Goal: Information Seeking & Learning: Learn about a topic

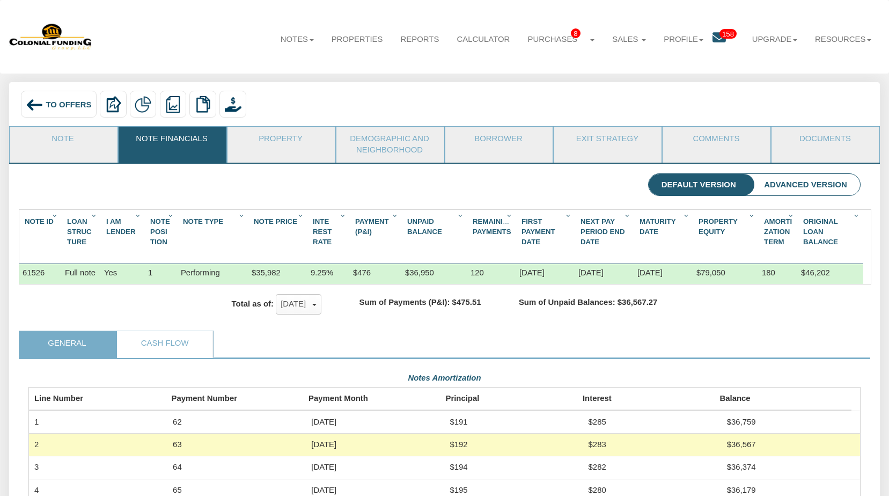
scroll to position [209, 832]
click at [54, 104] on span "To Offers" at bounding box center [69, 104] width 46 height 9
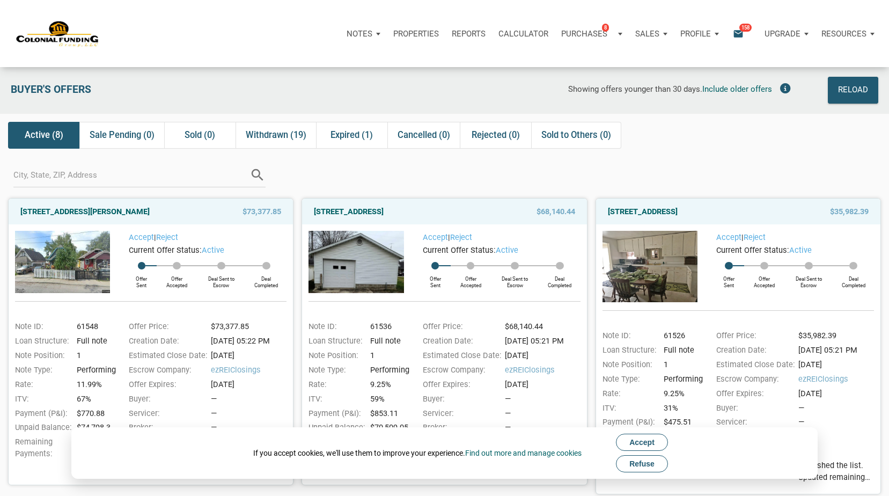
click at [650, 461] on span "Refuse" at bounding box center [641, 463] width 25 height 9
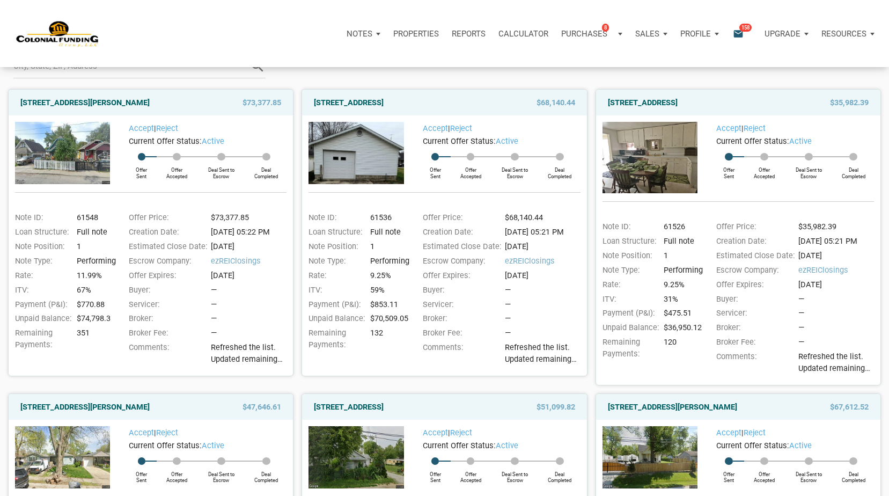
scroll to position [116, 0]
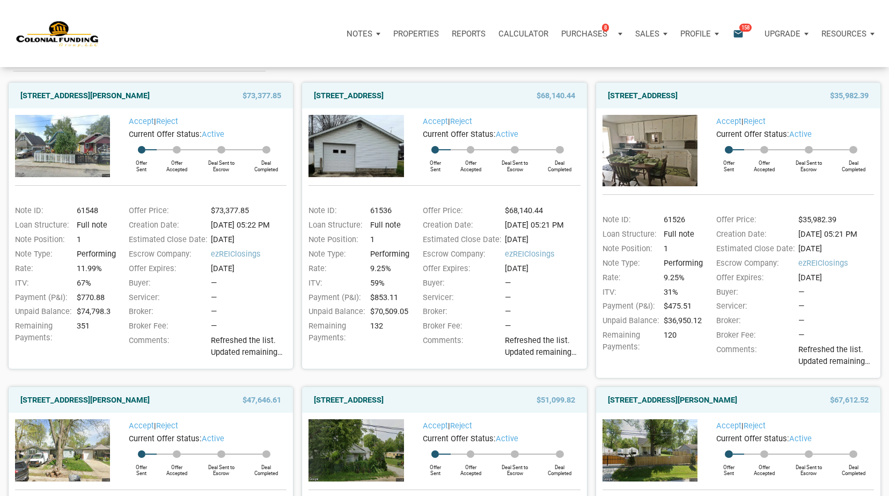
click at [769, 82] on div "[STREET_ADDRESS] $35,982.39 Accept | Reject Current Offer Status: active Offer …" at bounding box center [733, 226] width 293 height 304
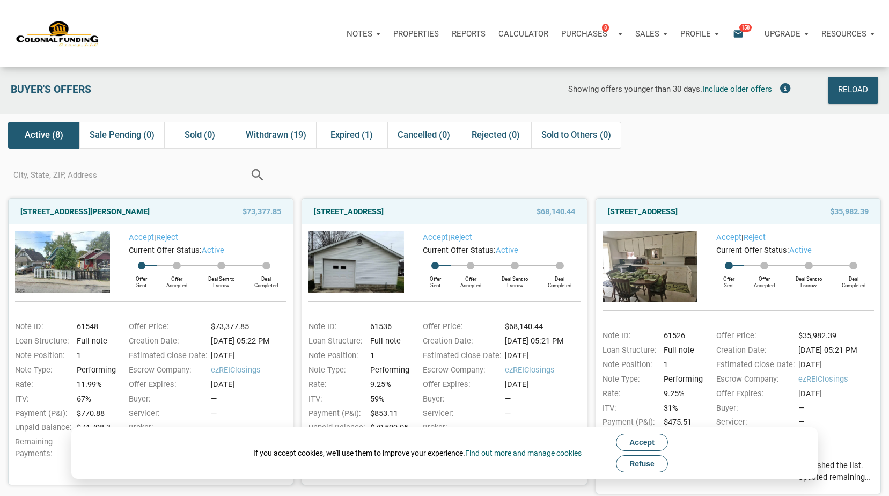
click at [639, 464] on span "Refuse" at bounding box center [641, 463] width 25 height 9
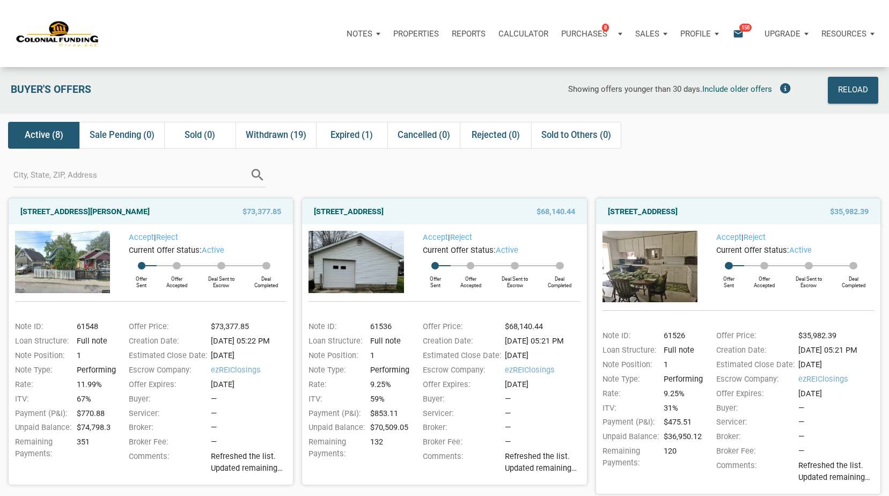
click at [790, 9] on div "Notes Dashboard Transactions Properties Reports Calculator Purchases 8 Note Off…" at bounding box center [448, 33] width 881 height 67
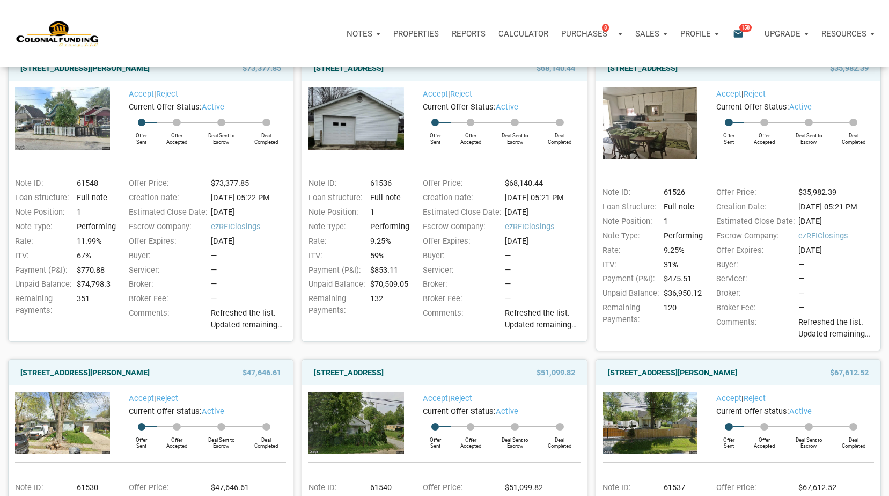
scroll to position [17, 0]
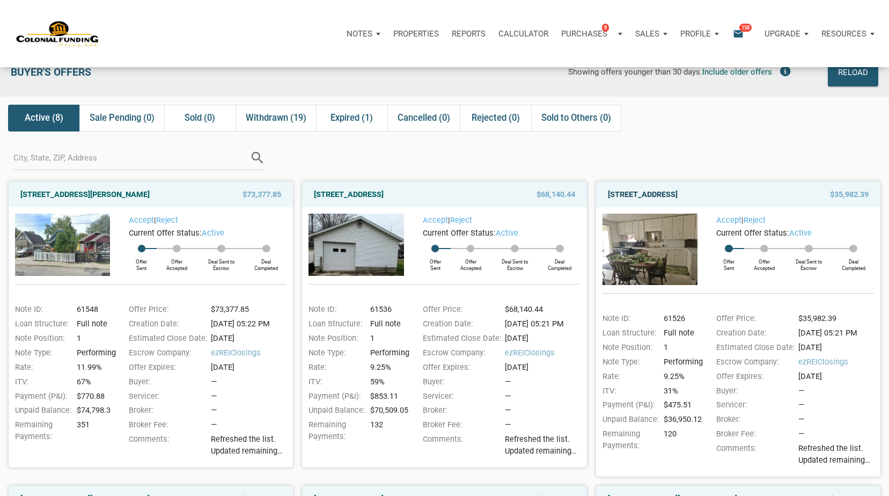
click at [669, 192] on link "[STREET_ADDRESS]" at bounding box center [643, 194] width 70 height 13
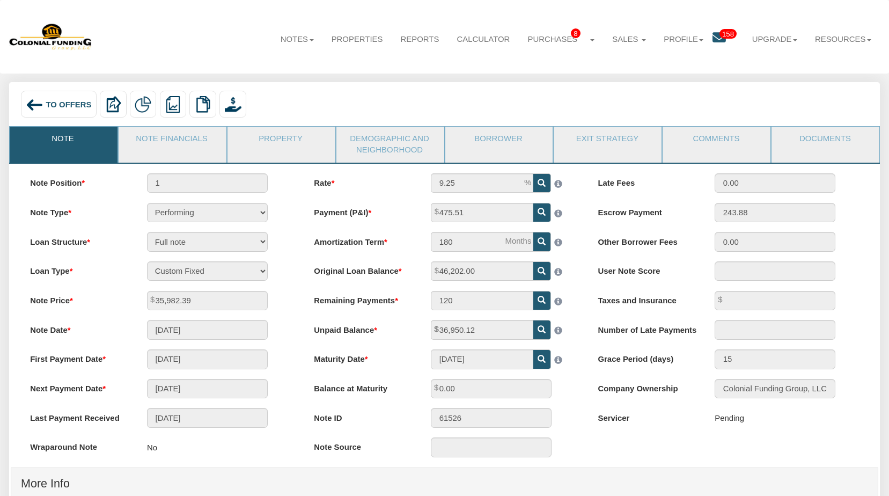
click at [52, 105] on span "To Offers" at bounding box center [69, 104] width 46 height 9
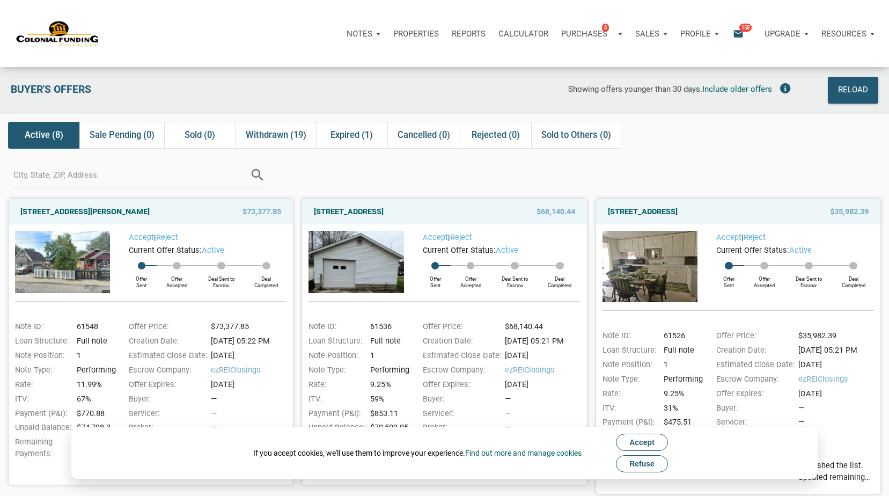
click at [188, 453] on div "If you accept cookies, we'll use them to improve your experience. Find out more…" at bounding box center [444, 452] width 747 height 51
